Goal: Use online tool/utility: Utilize a website feature to perform a specific function

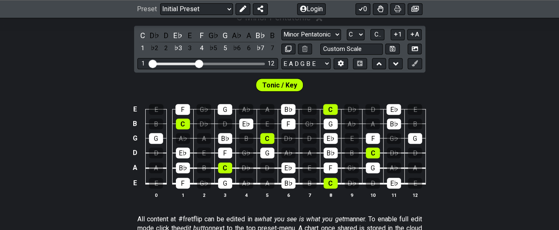
scroll to position [205, 0]
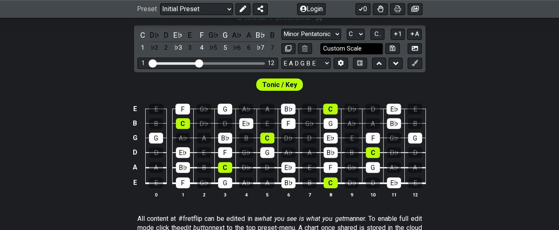
click at [363, 48] on input "Custom Scale" at bounding box center [351, 48] width 63 height 11
click at [363, 48] on input "text" at bounding box center [351, 48] width 63 height 11
click at [323, 31] on select "Minor Pentatonic Click to edit Minor Pentatonic Major Pentatonic Minor Blues Ma…" at bounding box center [312, 34] width 60 height 11
type input "Custom Scale"
select select "Major Pentatonic"
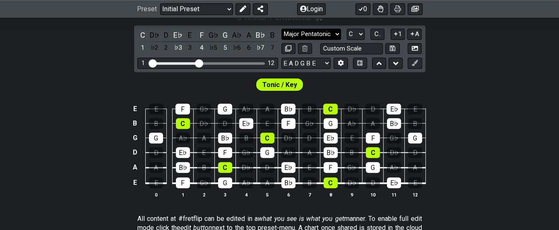
click at [282, 29] on select "Minor Pentatonic Click to edit Minor Pentatonic Major Pentatonic Minor Blues Ma…" at bounding box center [312, 34] width 60 height 11
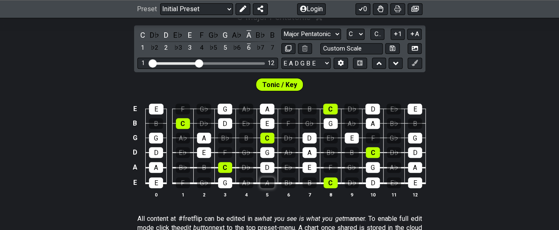
click at [268, 183] on div "A" at bounding box center [267, 182] width 14 height 11
click at [266, 164] on div "D" at bounding box center [267, 167] width 14 height 11
click at [266, 149] on div "G" at bounding box center [267, 152] width 14 height 11
click at [268, 132] on div "C" at bounding box center [267, 137] width 14 height 11
drag, startPoint x: 268, startPoint y: 124, endPoint x: 268, endPoint y: 114, distance: 9.9
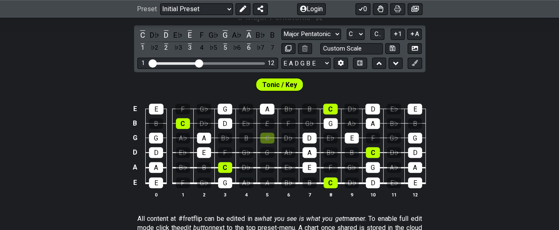
click at [268, 123] on div "E" at bounding box center [267, 123] width 14 height 11
click at [268, 109] on div "A" at bounding box center [267, 108] width 14 height 11
click at [227, 177] on div "G" at bounding box center [225, 182] width 14 height 11
click at [225, 169] on div "C" at bounding box center [225, 167] width 14 height 11
click at [205, 152] on div "E" at bounding box center [204, 152] width 14 height 11
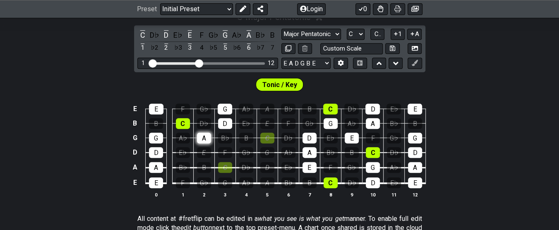
click at [203, 137] on div "A" at bounding box center [204, 137] width 14 height 11
click at [231, 114] on td "D" at bounding box center [224, 116] width 21 height 14
click at [225, 103] on div "G" at bounding box center [225, 108] width 14 height 11
click at [225, 122] on div "D" at bounding box center [225, 123] width 14 height 11
click at [411, 184] on div "E" at bounding box center [415, 182] width 14 height 11
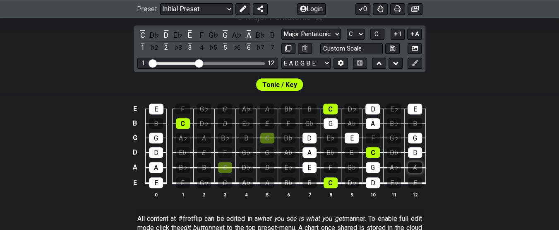
click at [411, 168] on div "A" at bounding box center [415, 167] width 14 height 11
click at [411, 157] on td "A" at bounding box center [414, 159] width 21 height 15
click at [411, 149] on div "D" at bounding box center [415, 152] width 14 height 11
click at [413, 142] on div "G" at bounding box center [415, 137] width 14 height 11
click at [412, 110] on div "E" at bounding box center [415, 108] width 14 height 11
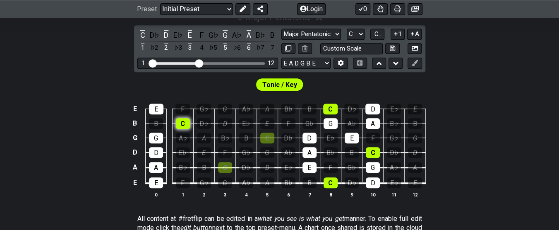
click at [183, 123] on div "C" at bounding box center [183, 123] width 14 height 11
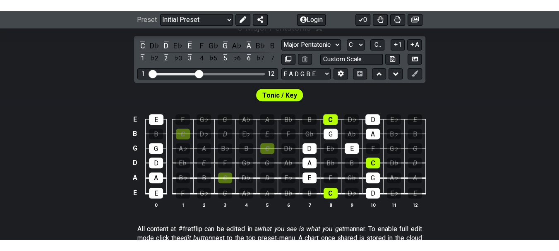
scroll to position [230, 0]
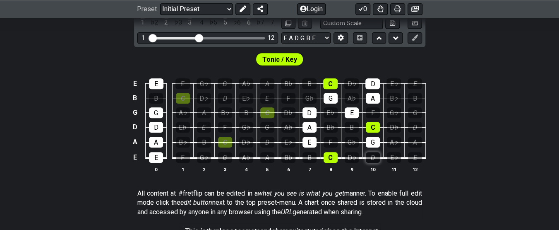
click at [372, 157] on div "D" at bounding box center [373, 157] width 14 height 11
click at [388, 157] on div "E♭" at bounding box center [394, 157] width 14 height 11
click at [309, 139] on div "E" at bounding box center [310, 142] width 14 height 11
click at [326, 137] on div "F" at bounding box center [331, 142] width 14 height 11
click at [309, 124] on div "A" at bounding box center [310, 127] width 14 height 11
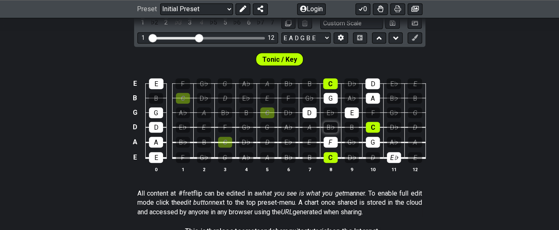
click at [328, 124] on div "B♭" at bounding box center [331, 127] width 14 height 11
click at [373, 157] on div "D" at bounding box center [373, 157] width 14 height 11
click at [376, 159] on div "D" at bounding box center [373, 157] width 14 height 11
click at [308, 142] on div "E" at bounding box center [310, 142] width 14 height 11
click at [308, 140] on div "E" at bounding box center [310, 142] width 14 height 11
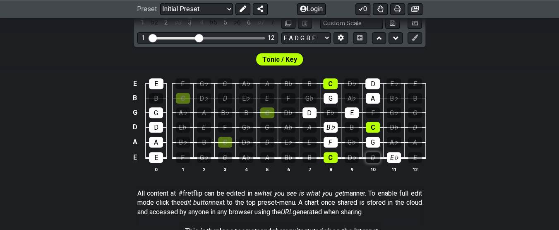
click at [375, 154] on div "D" at bounding box center [373, 157] width 14 height 11
drag, startPoint x: 305, startPoint y: 140, endPoint x: 314, endPoint y: 141, distance: 9.7
click at [306, 140] on div "E" at bounding box center [310, 142] width 14 height 11
click at [332, 141] on div "F" at bounding box center [331, 142] width 14 height 11
click at [312, 127] on div "A" at bounding box center [310, 127] width 14 height 11
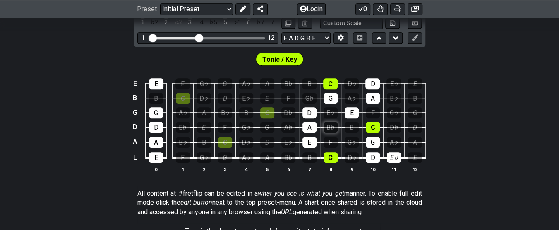
click at [331, 126] on div "B♭" at bounding box center [331, 127] width 14 height 11
click at [392, 158] on div "E♭" at bounding box center [394, 157] width 14 height 11
click at [371, 160] on div "D" at bounding box center [373, 157] width 14 height 11
click at [395, 155] on div "E♭" at bounding box center [394, 157] width 14 height 11
click at [306, 140] on div "E" at bounding box center [310, 142] width 14 height 11
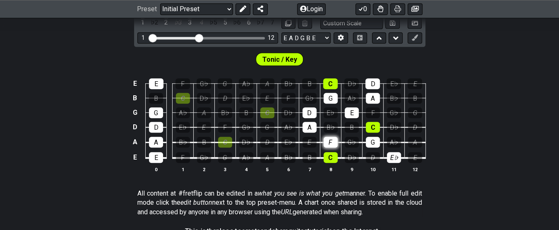
click at [332, 144] on div "F" at bounding box center [331, 142] width 14 height 11
click at [310, 127] on div "A" at bounding box center [310, 127] width 14 height 11
click at [330, 126] on div "B♭" at bounding box center [331, 127] width 14 height 11
click at [309, 111] on div "D" at bounding box center [310, 112] width 14 height 11
drag, startPoint x: 326, startPoint y: 125, endPoint x: 346, endPoint y: 124, distance: 19.5
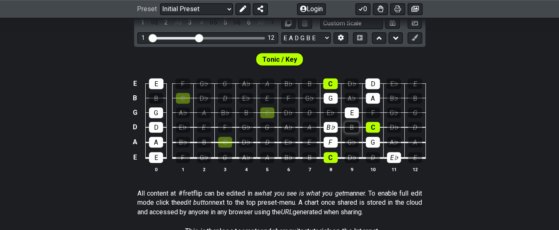
click at [327, 125] on div "B♭" at bounding box center [331, 127] width 14 height 11
click at [376, 122] on div "C" at bounding box center [373, 127] width 14 height 11
click at [373, 137] on div "G" at bounding box center [373, 142] width 14 height 11
click at [334, 147] on td "C" at bounding box center [330, 150] width 21 height 16
click at [331, 140] on div "F" at bounding box center [331, 142] width 14 height 11
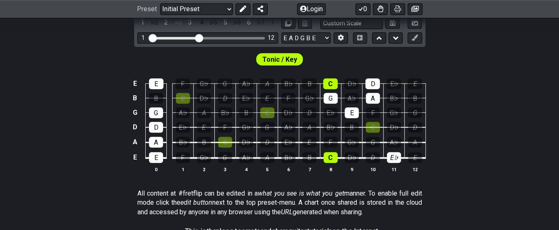
click at [340, 153] on td "C" at bounding box center [330, 150] width 21 height 16
click at [334, 158] on div "C" at bounding box center [331, 157] width 14 height 11
click at [397, 159] on div "E♭" at bounding box center [394, 157] width 14 height 11
click at [307, 143] on div "E" at bounding box center [310, 142] width 14 height 11
click at [266, 125] on div "G" at bounding box center [267, 127] width 14 height 11
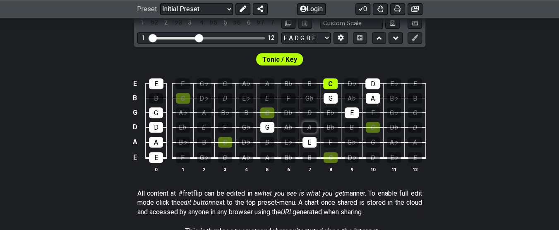
click at [309, 125] on div "A" at bounding box center [310, 127] width 14 height 11
click at [270, 113] on div "C" at bounding box center [267, 112] width 14 height 11
click at [309, 116] on div "D" at bounding box center [310, 112] width 14 height 11
click at [272, 100] on div "E" at bounding box center [267, 98] width 14 height 11
click at [267, 86] on div "A" at bounding box center [267, 83] width 14 height 11
